Goal: Check status: Check status

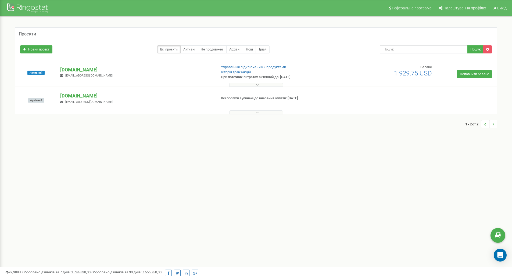
click at [260, 84] on button at bounding box center [256, 85] width 54 height 4
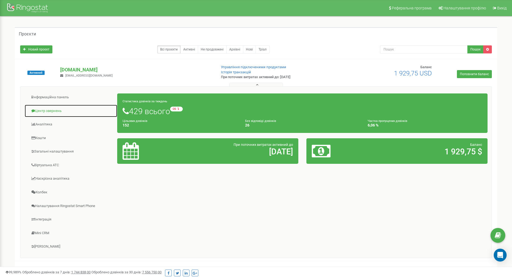
click at [45, 112] on link "Центр звернень" at bounding box center [70, 111] width 93 height 13
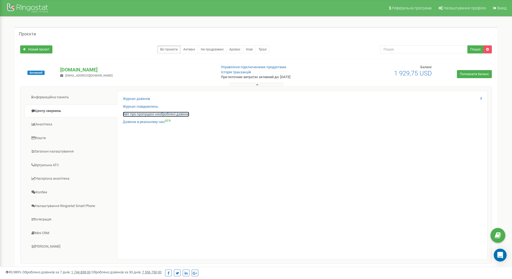
click at [140, 114] on link "Звіт про пропущені необроблені дзвінки" at bounding box center [156, 114] width 66 height 5
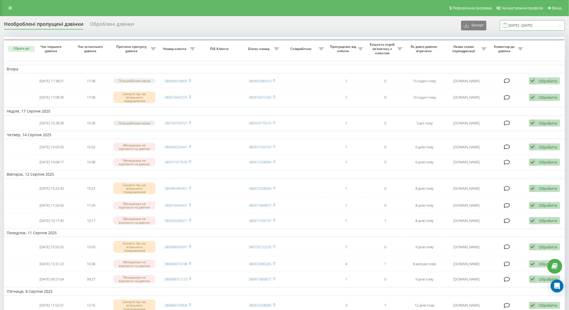
click at [523, 26] on input "[DATE] - [DATE]" at bounding box center [532, 25] width 65 height 10
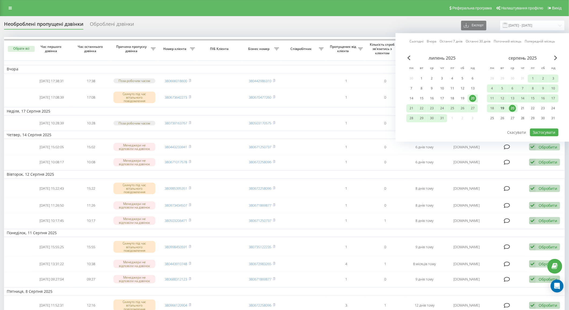
click at [502, 107] on div "19" at bounding box center [502, 108] width 7 height 7
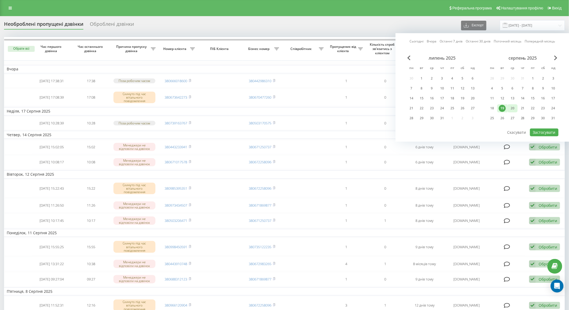
click at [512, 108] on div "20" at bounding box center [512, 108] width 7 height 7
click at [553, 131] on button "Застосувати" at bounding box center [544, 132] width 28 height 8
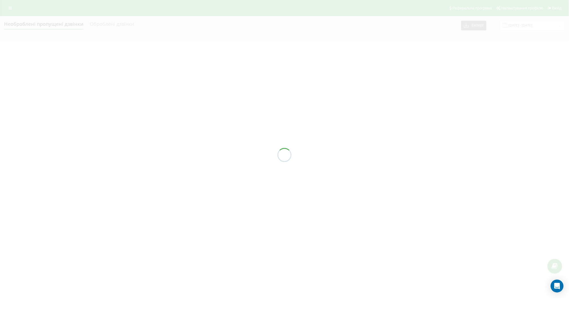
type input "[DATE] - [DATE]"
